Goal: Feedback & Contribution: Leave review/rating

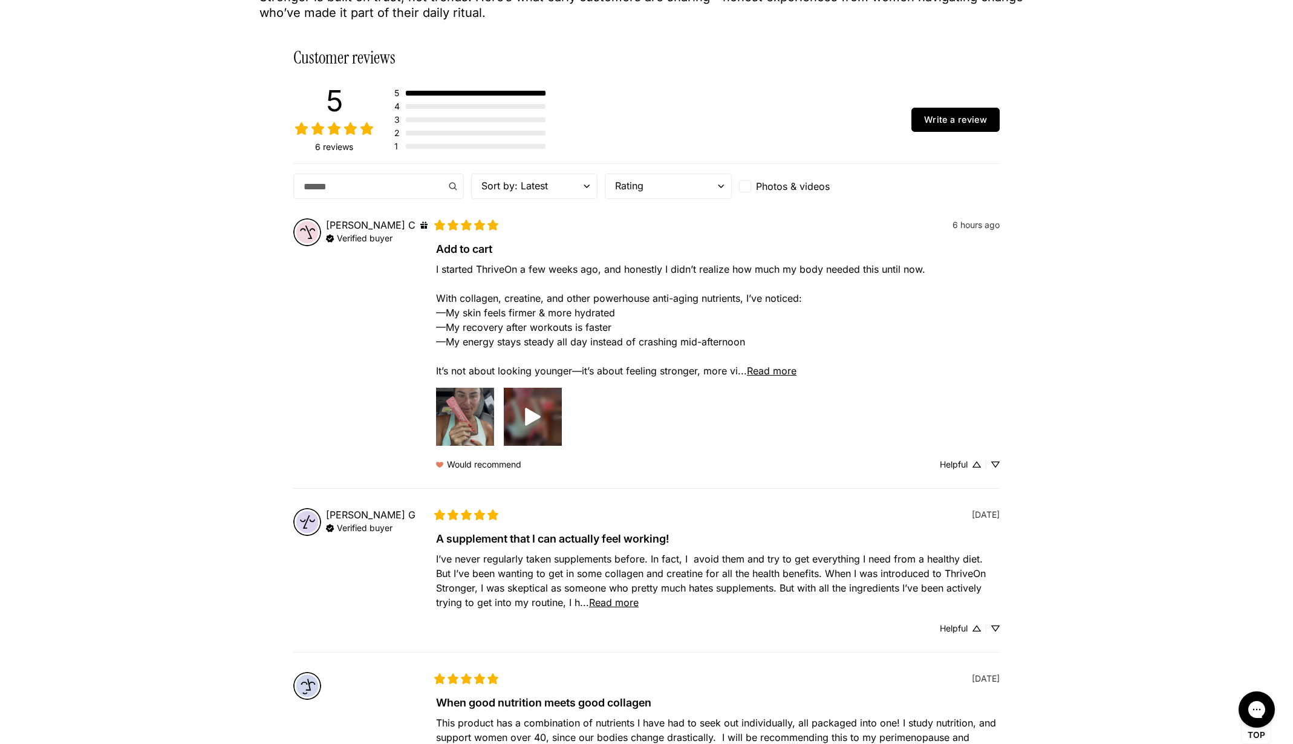
scroll to position [206, 0]
click at [767, 371] on span "Read more" at bounding box center [772, 370] width 50 height 12
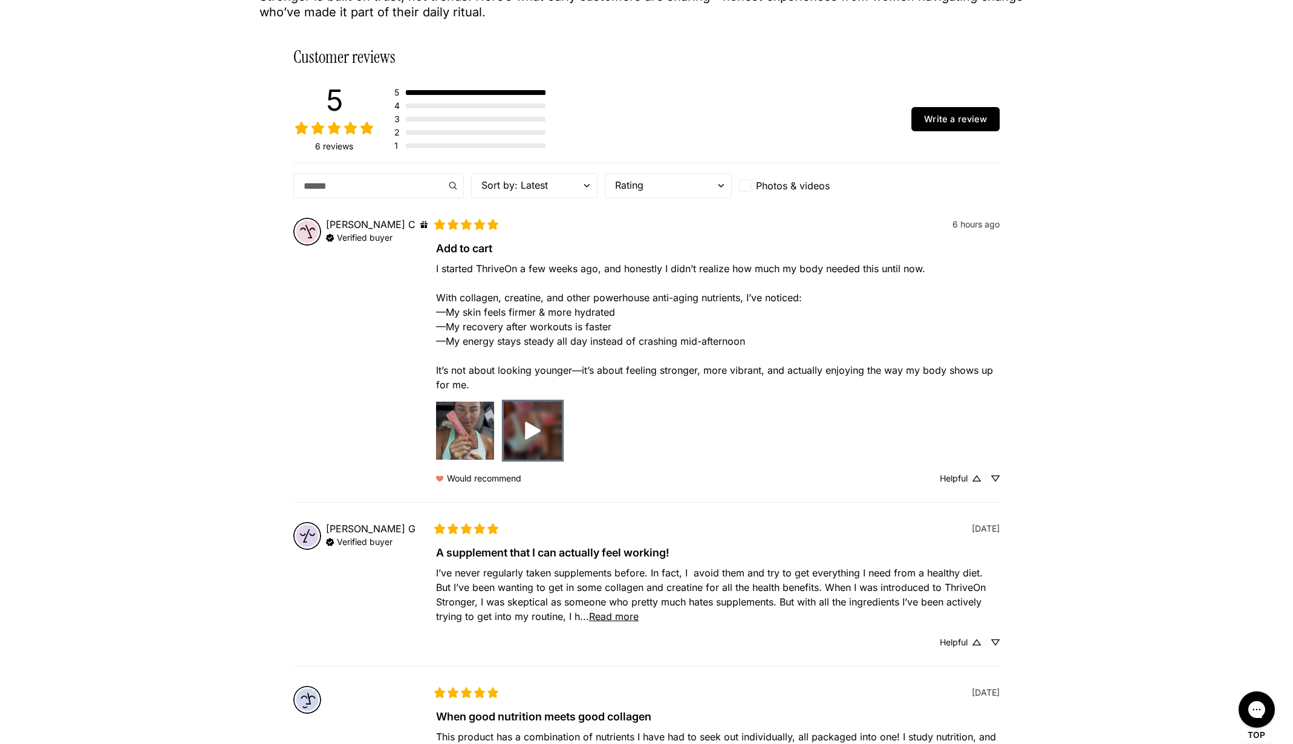
click at [550, 443] on div "Preview image for Add to cart" at bounding box center [533, 431] width 58 height 58
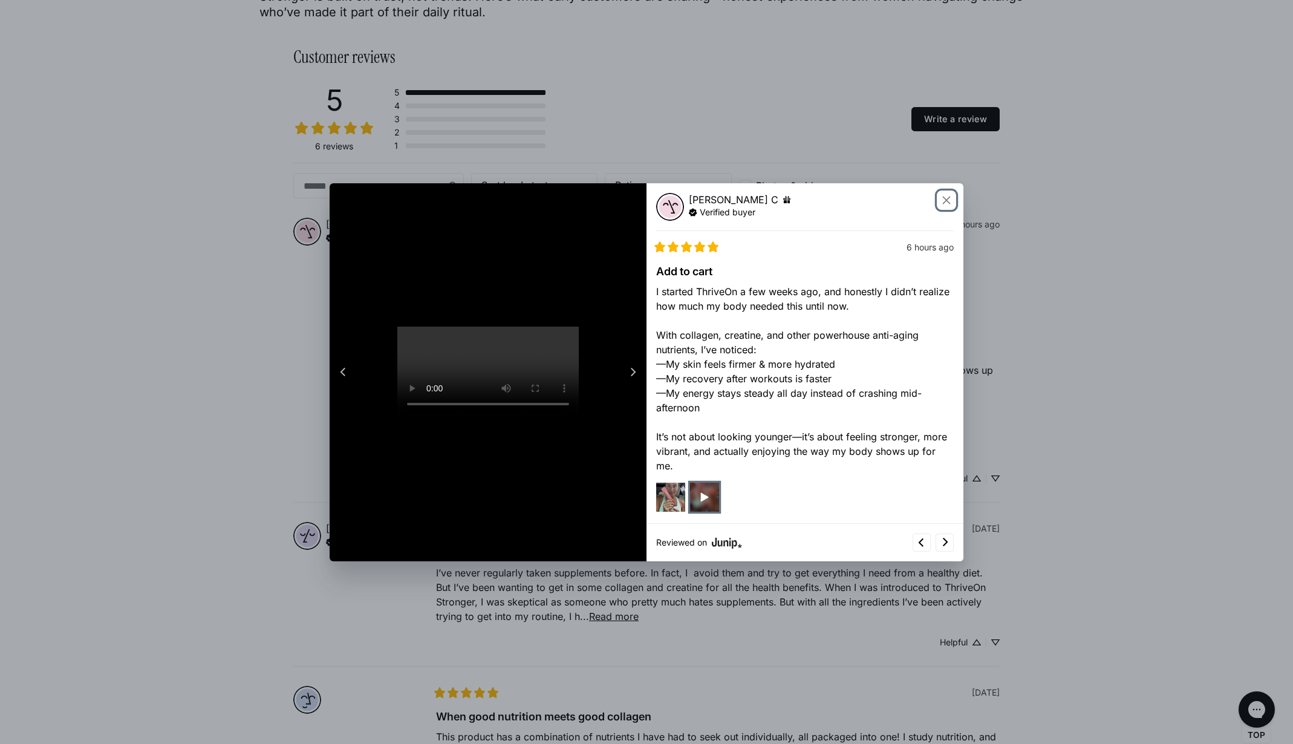
click at [945, 200] on div "Close" at bounding box center [946, 199] width 19 height 19
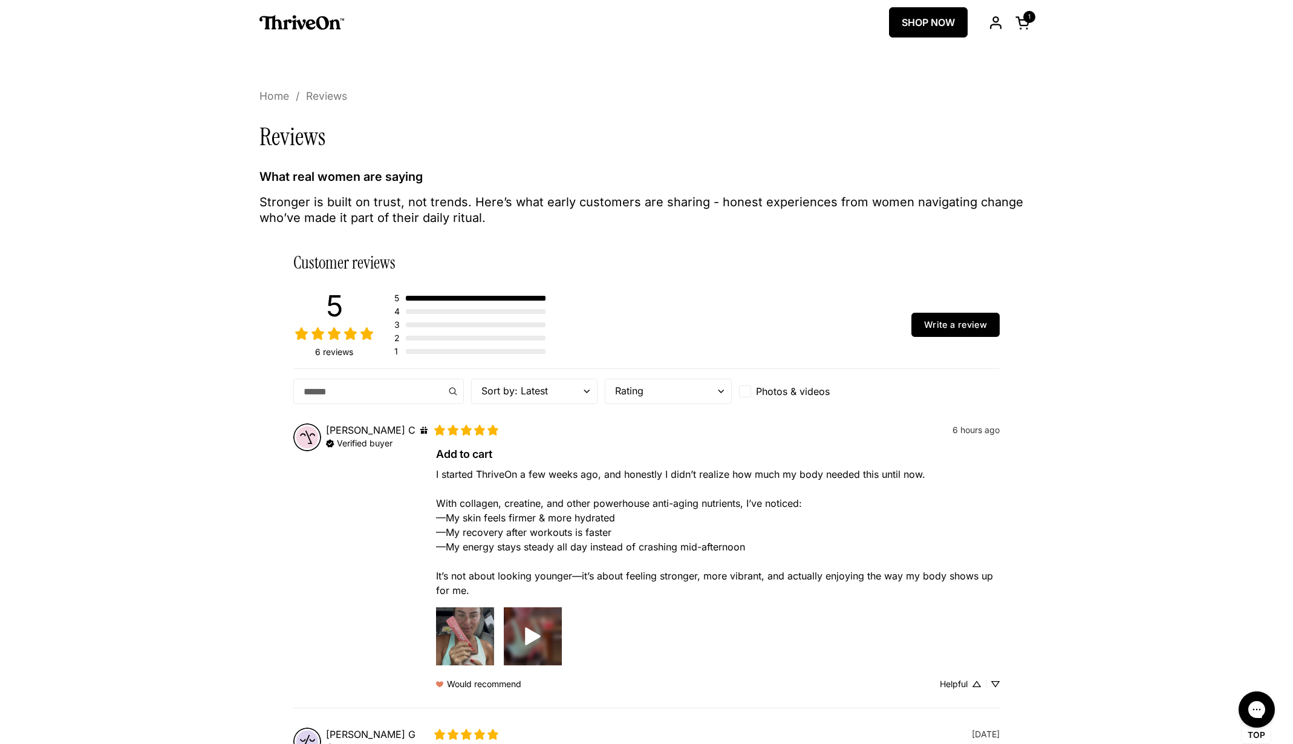
scroll to position [0, 0]
click at [475, 630] on img "Preview image for Add to cart" at bounding box center [465, 636] width 58 height 58
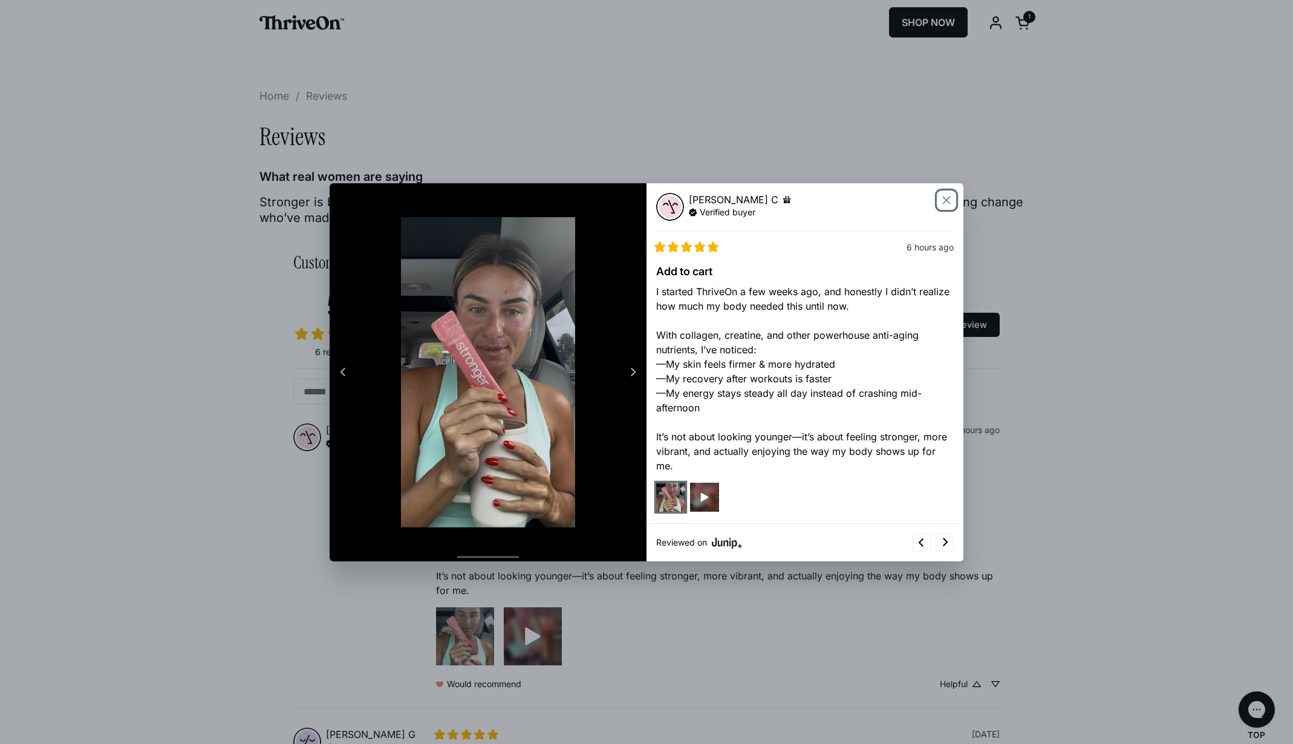
click at [946, 197] on div "Close" at bounding box center [946, 199] width 19 height 19
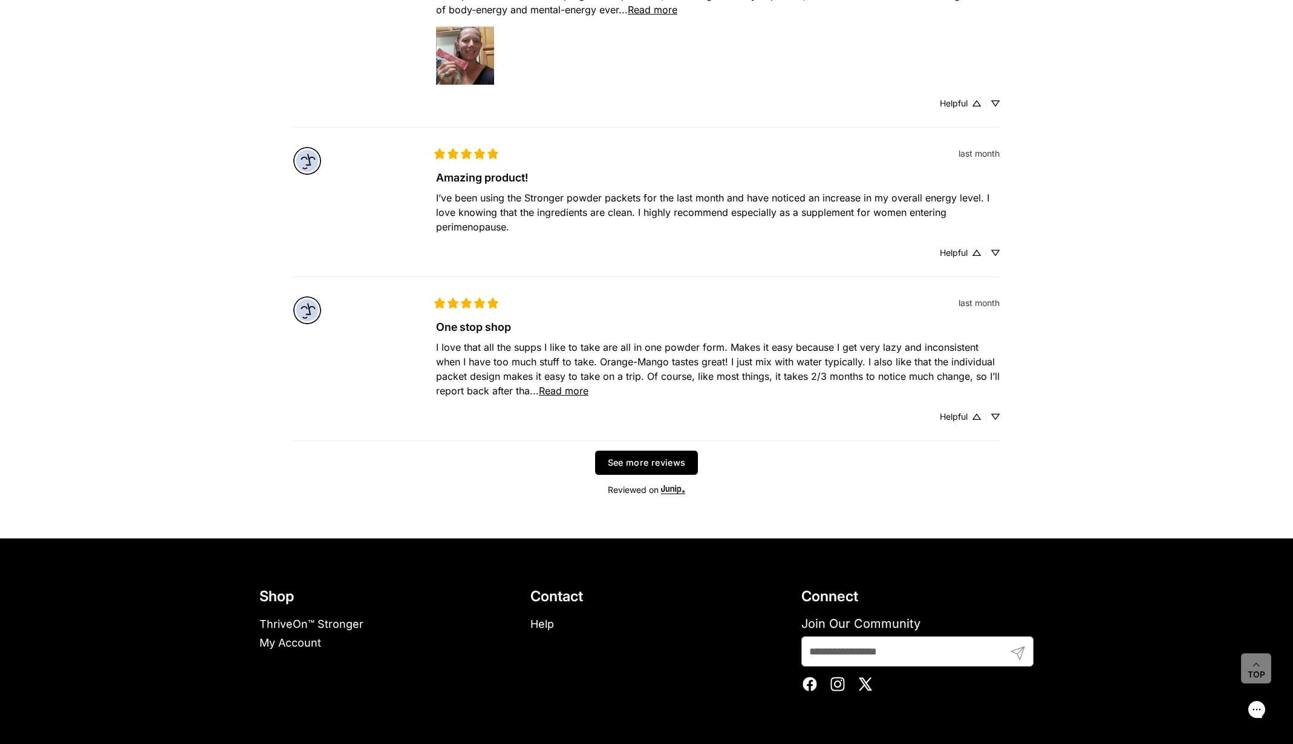
scroll to position [1085, 0]
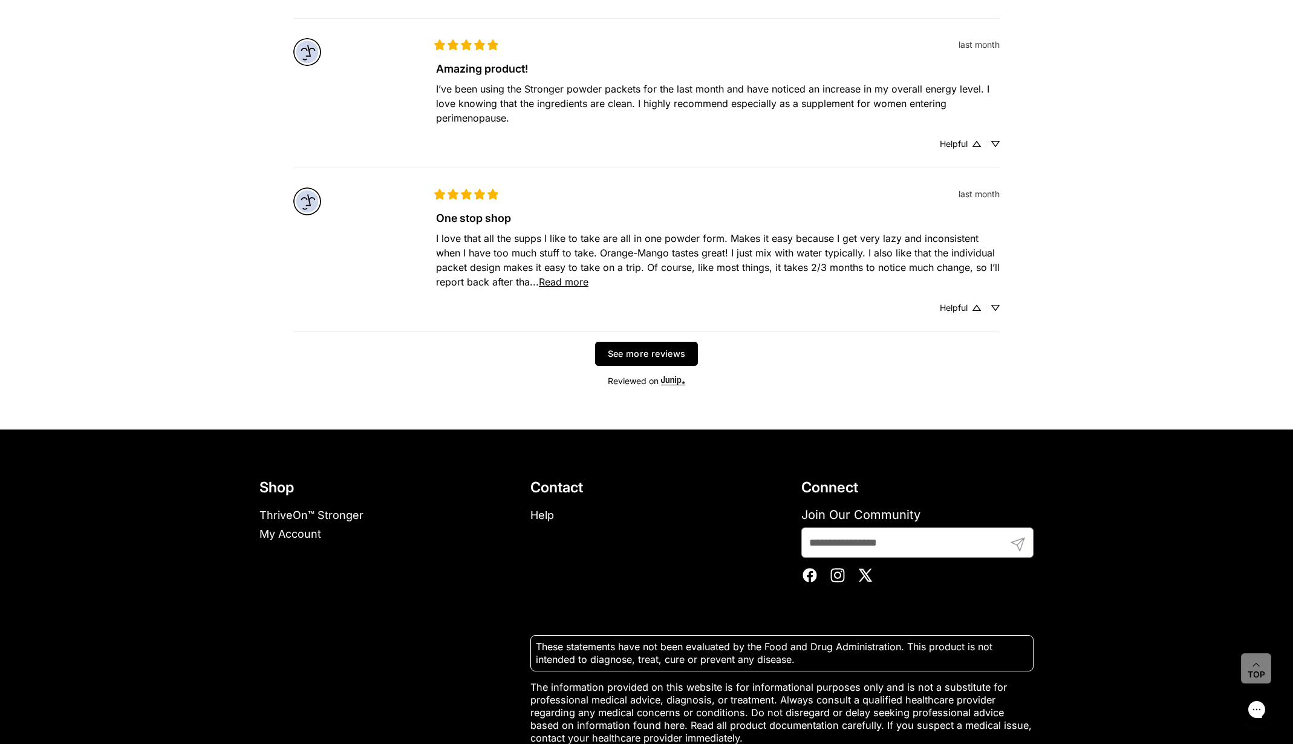
click at [672, 360] on button "See more reviews" at bounding box center [646, 354] width 103 height 24
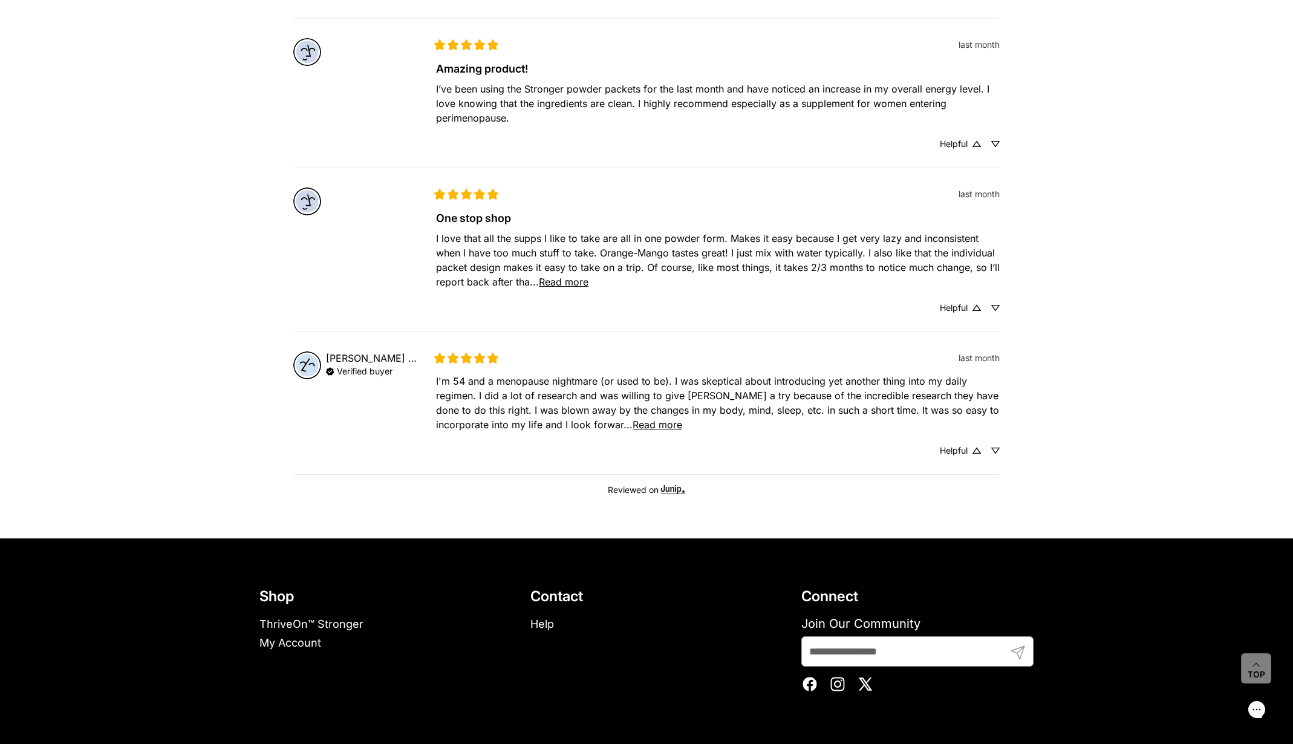
click at [672, 360] on div "Outline star Outline star Outline star Outline star Outline star Filled star Fi…" at bounding box center [718, 357] width 564 height 13
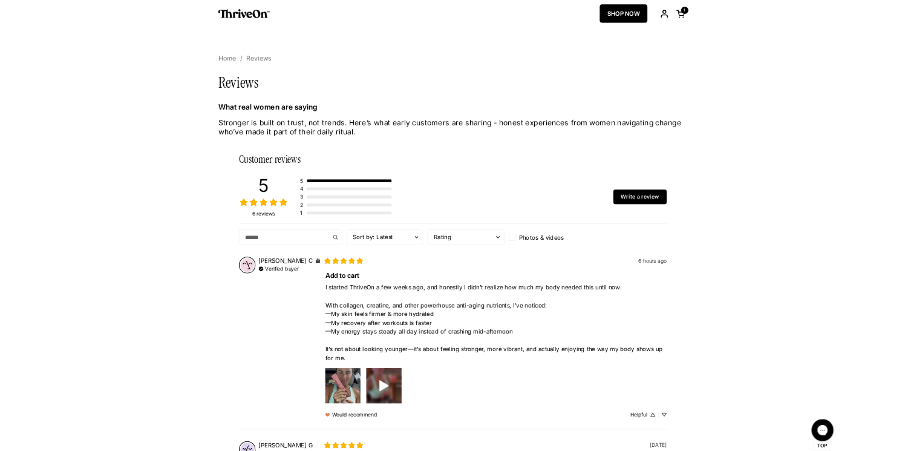
scroll to position [0, 0]
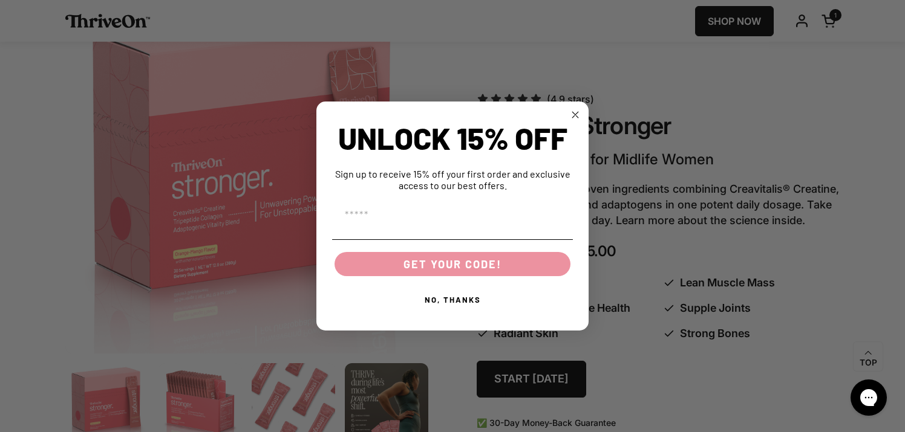
click at [579, 114] on circle "Close dialog" at bounding box center [575, 115] width 14 height 14
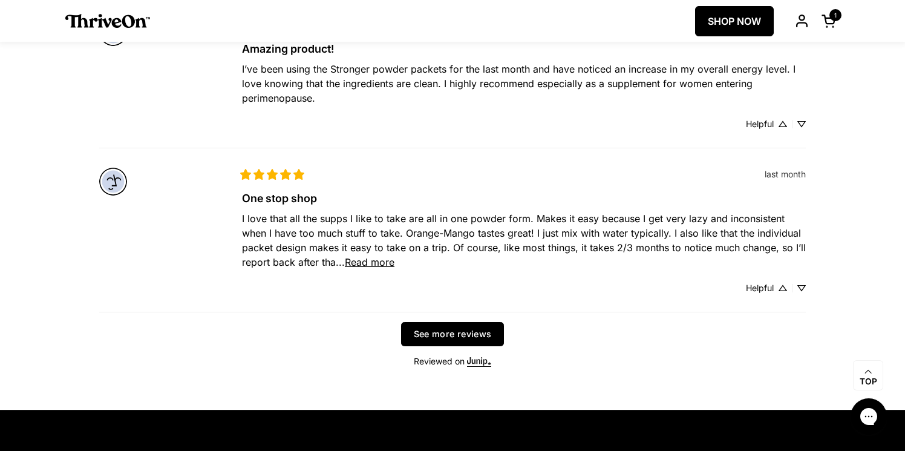
scroll to position [1061, 0]
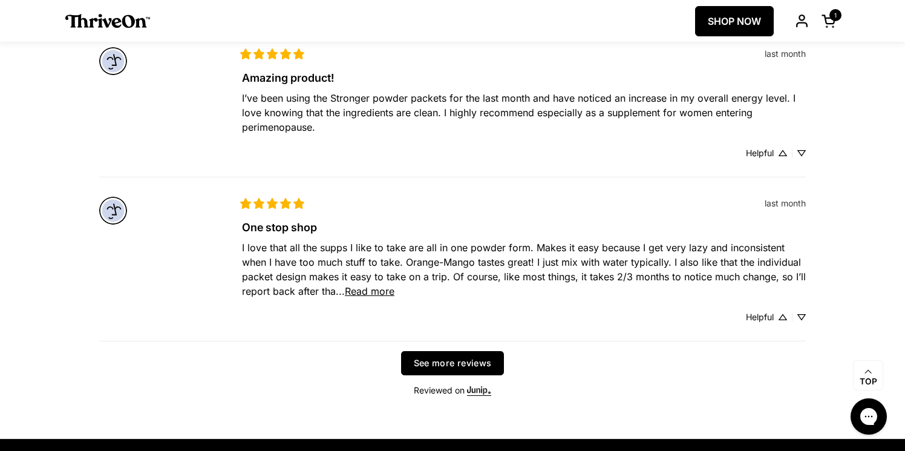
click at [460, 368] on button "See more reviews" at bounding box center [452, 363] width 103 height 24
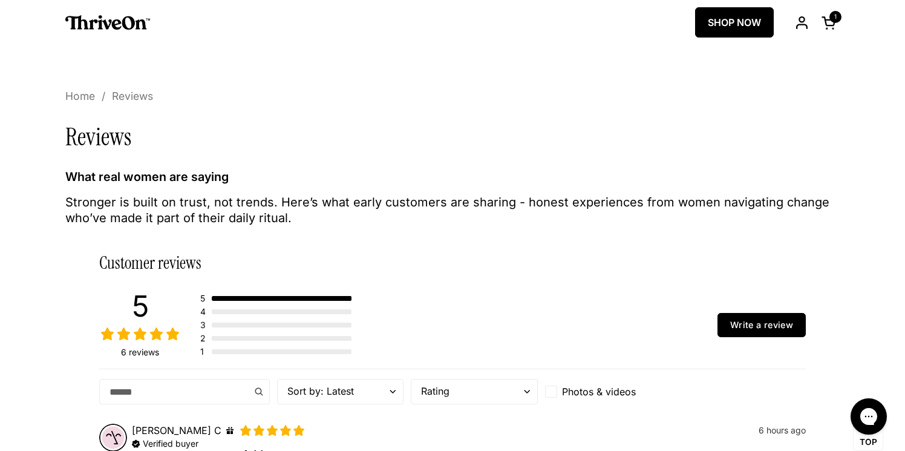
scroll to position [0, 0]
